Goal: Information Seeking & Learning: Learn about a topic

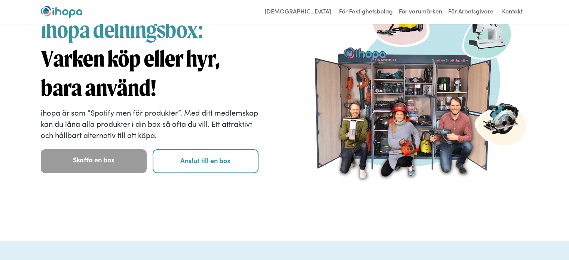
scroll to position [37, 0]
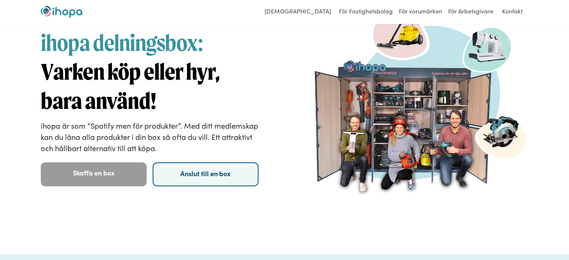
click at [215, 175] on link "Anslut till en box" at bounding box center [206, 174] width 106 height 24
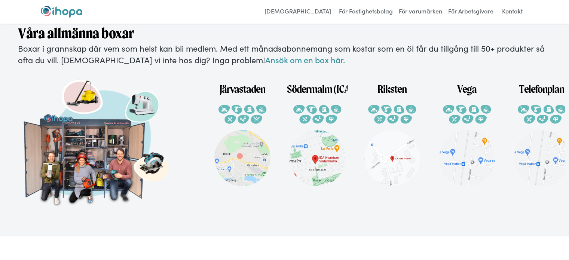
scroll to position [1435, 0]
click at [314, 160] on img at bounding box center [317, 158] width 56 height 56
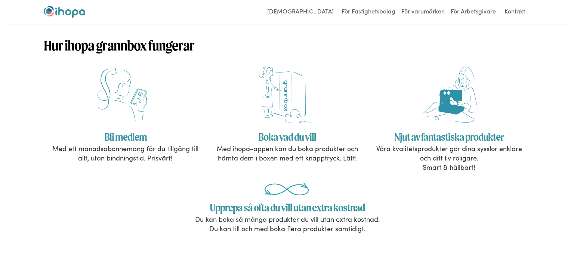
scroll to position [523, 0]
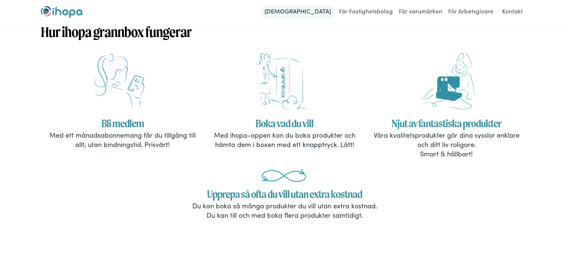
click at [307, 11] on link "[DEMOGRAPHIC_DATA]" at bounding box center [298, 12] width 74 height 12
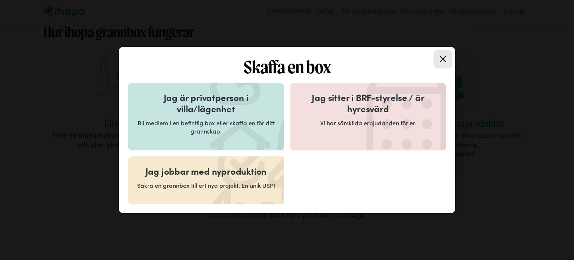
click at [208, 98] on h3 "Jag är privatperson i villa/lägenhet" at bounding box center [206, 103] width 138 height 22
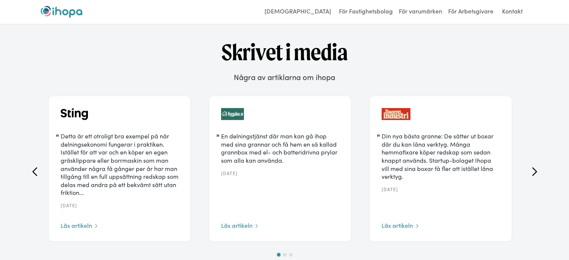
scroll to position [2244, 0]
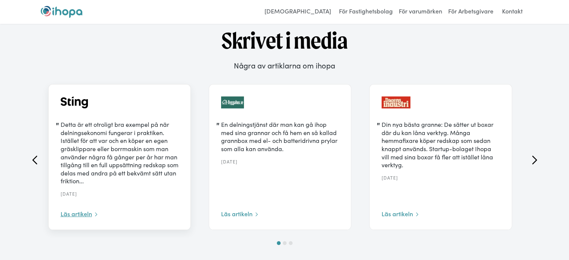
click at [86, 218] on div "Läs artikeln" at bounding box center [76, 214] width 31 height 8
click at [400, 218] on div "Läs artikeln" at bounding box center [396, 214] width 31 height 8
